Goal: Task Accomplishment & Management: Use online tool/utility

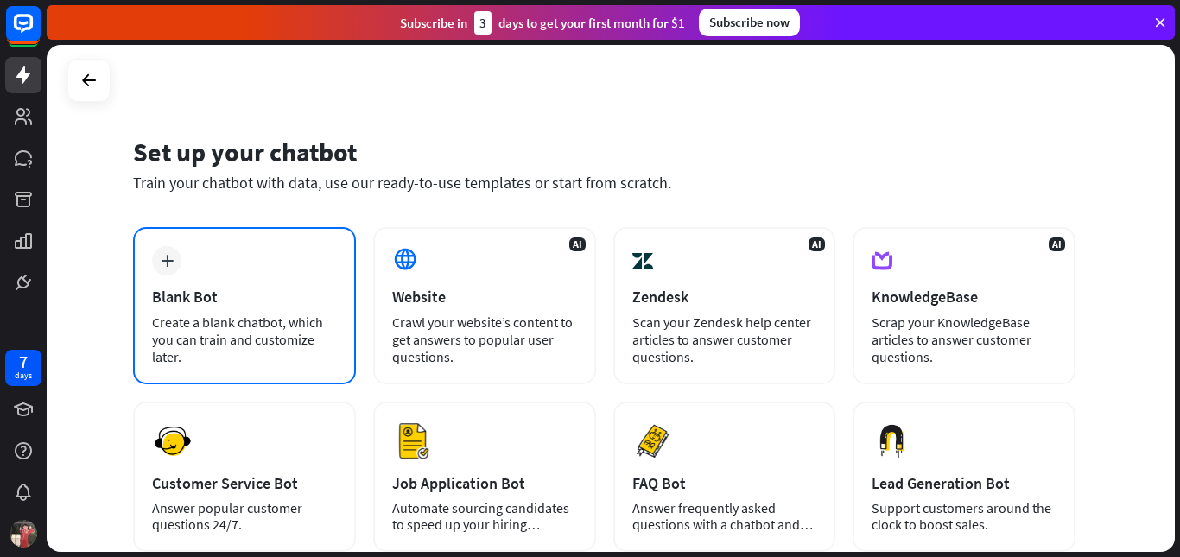
click at [254, 319] on div "Create a blank chatbot, which you can train and customize later." at bounding box center [244, 340] width 185 height 52
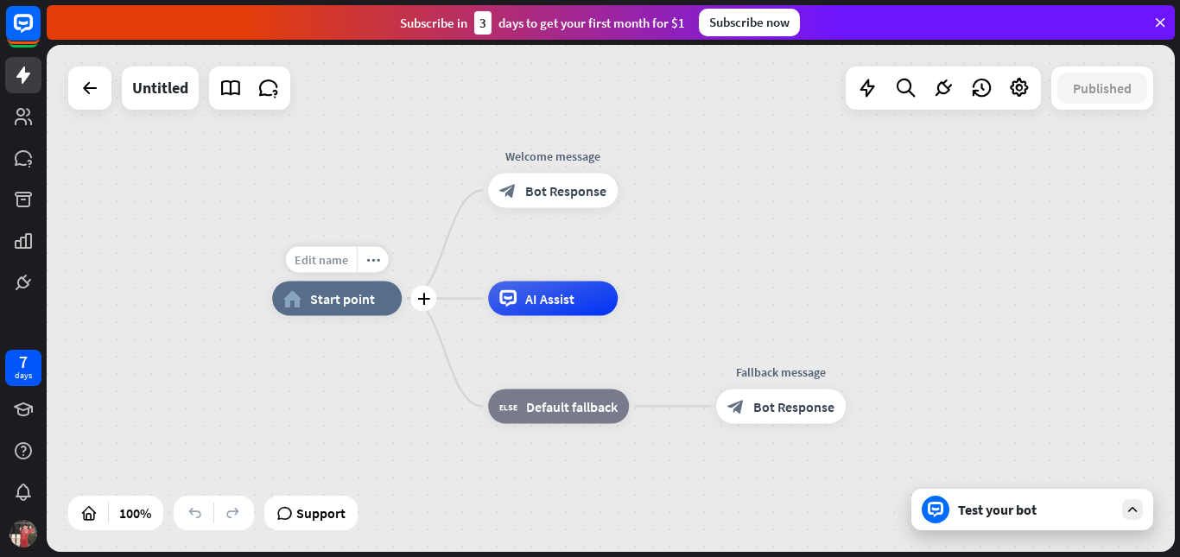
click at [335, 263] on span "Edit name" at bounding box center [322, 260] width 54 height 16
type input "**********"
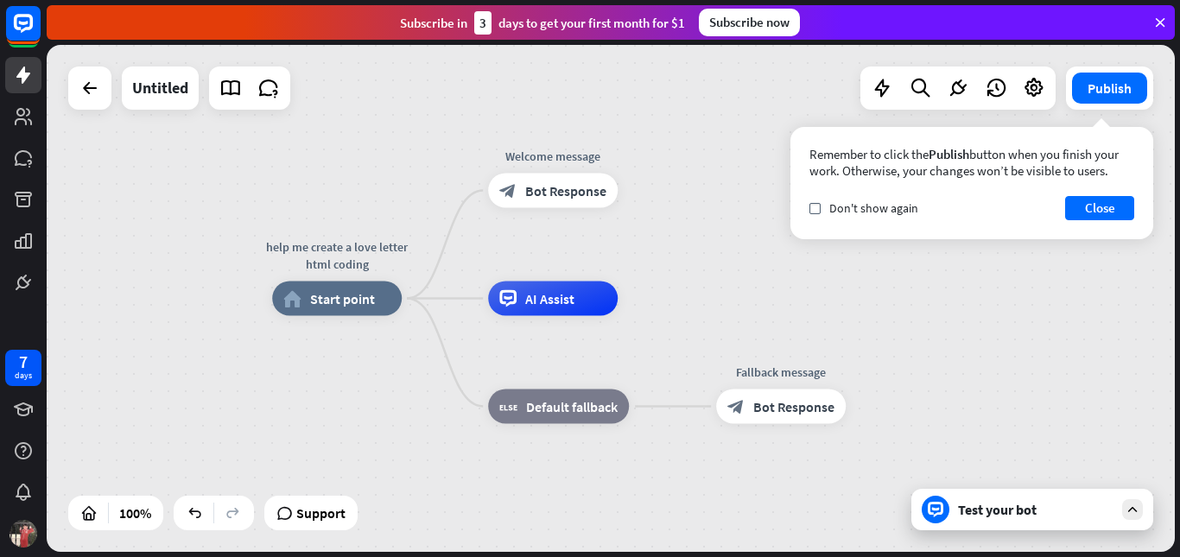
click at [690, 186] on div "help me create a love letter html coding home_2 Start point Welcome message blo…" at bounding box center [611, 298] width 1128 height 507
click at [554, 208] on div "Edit name more_horiz plus Welcome message block_bot_response Bot Response" at bounding box center [553, 191] width 130 height 35
click at [1095, 206] on button "Close" at bounding box center [1099, 208] width 69 height 24
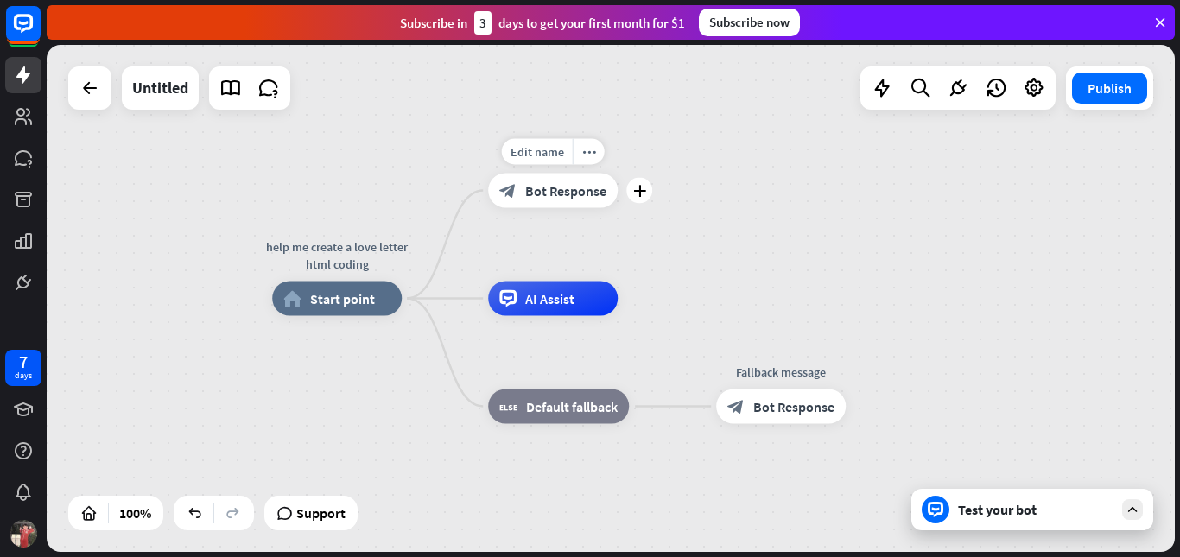
click at [519, 194] on div "block_bot_response Bot Response" at bounding box center [553, 191] width 130 height 35
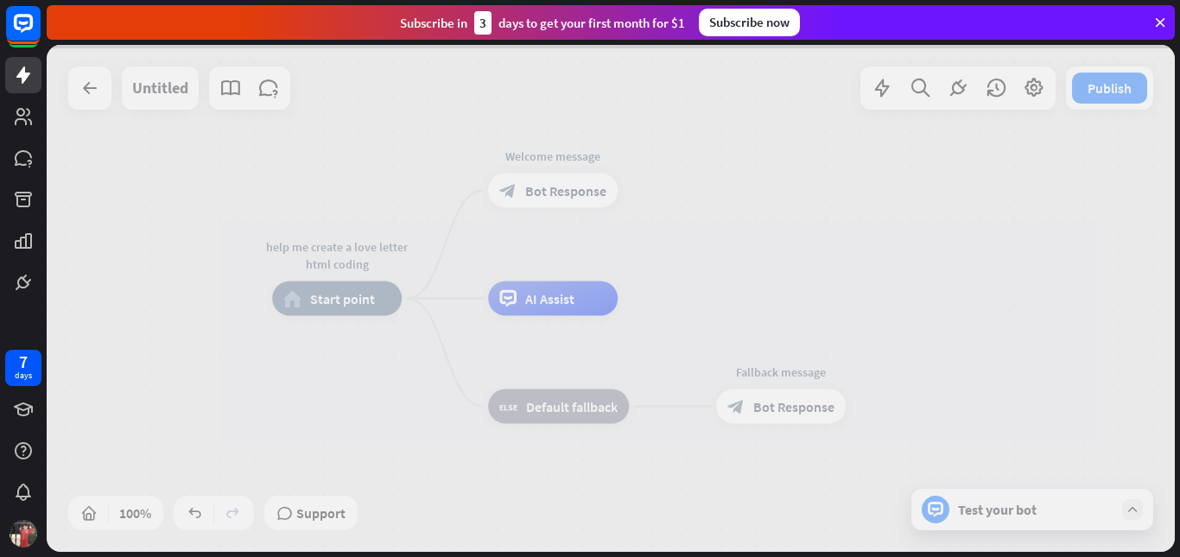
click at [519, 194] on div at bounding box center [611, 298] width 1128 height 507
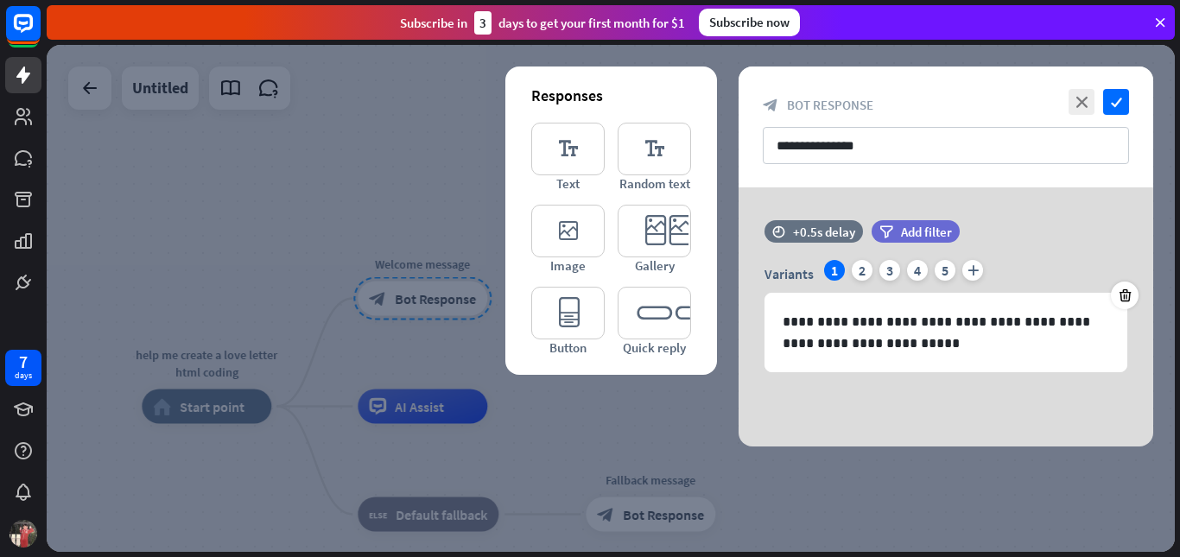
click at [501, 161] on div at bounding box center [611, 298] width 1128 height 507
